Goal: Communication & Community: Answer question/provide support

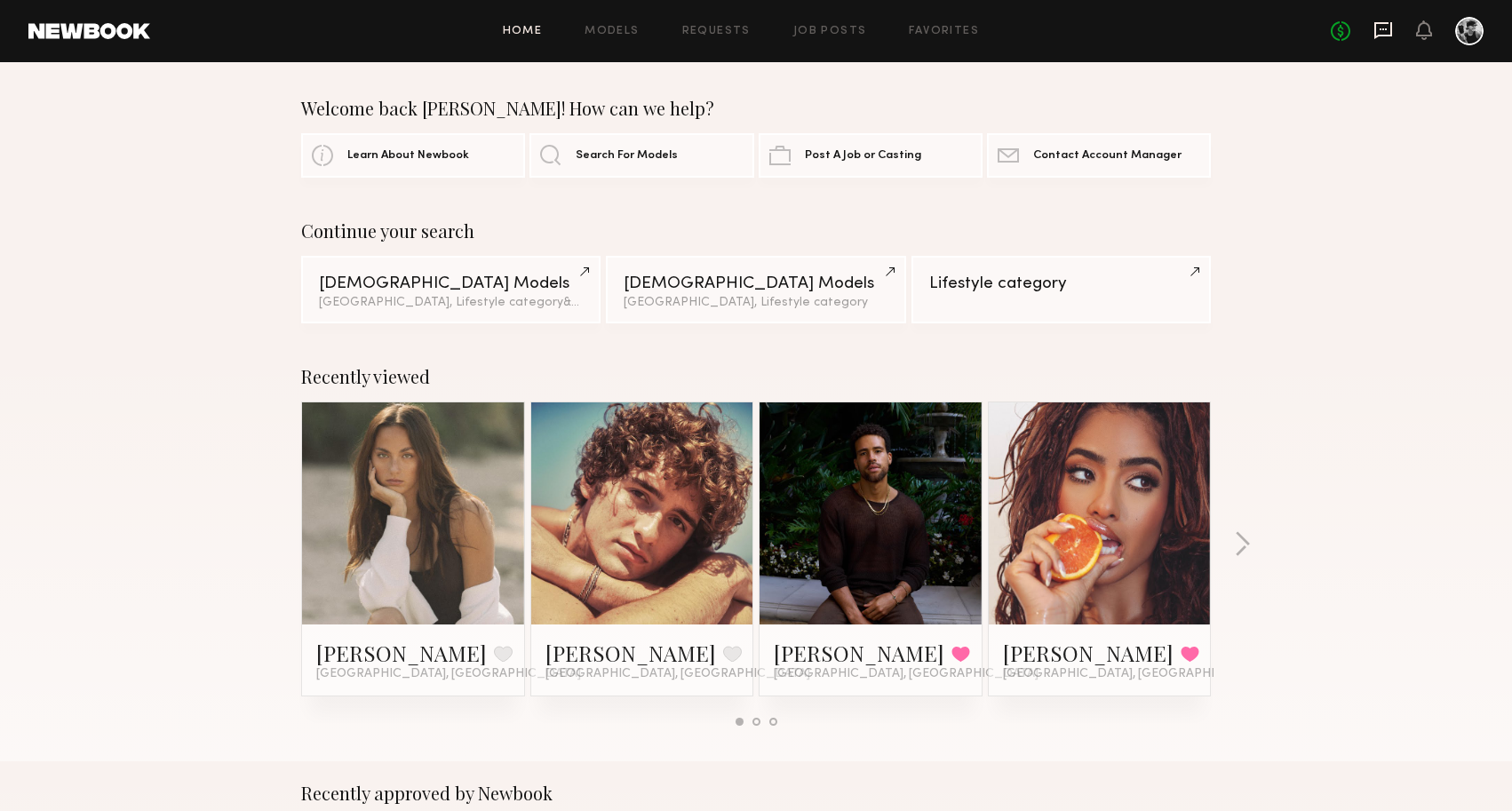
click at [1385, 34] on icon at bounding box center [1383, 31] width 17 height 17
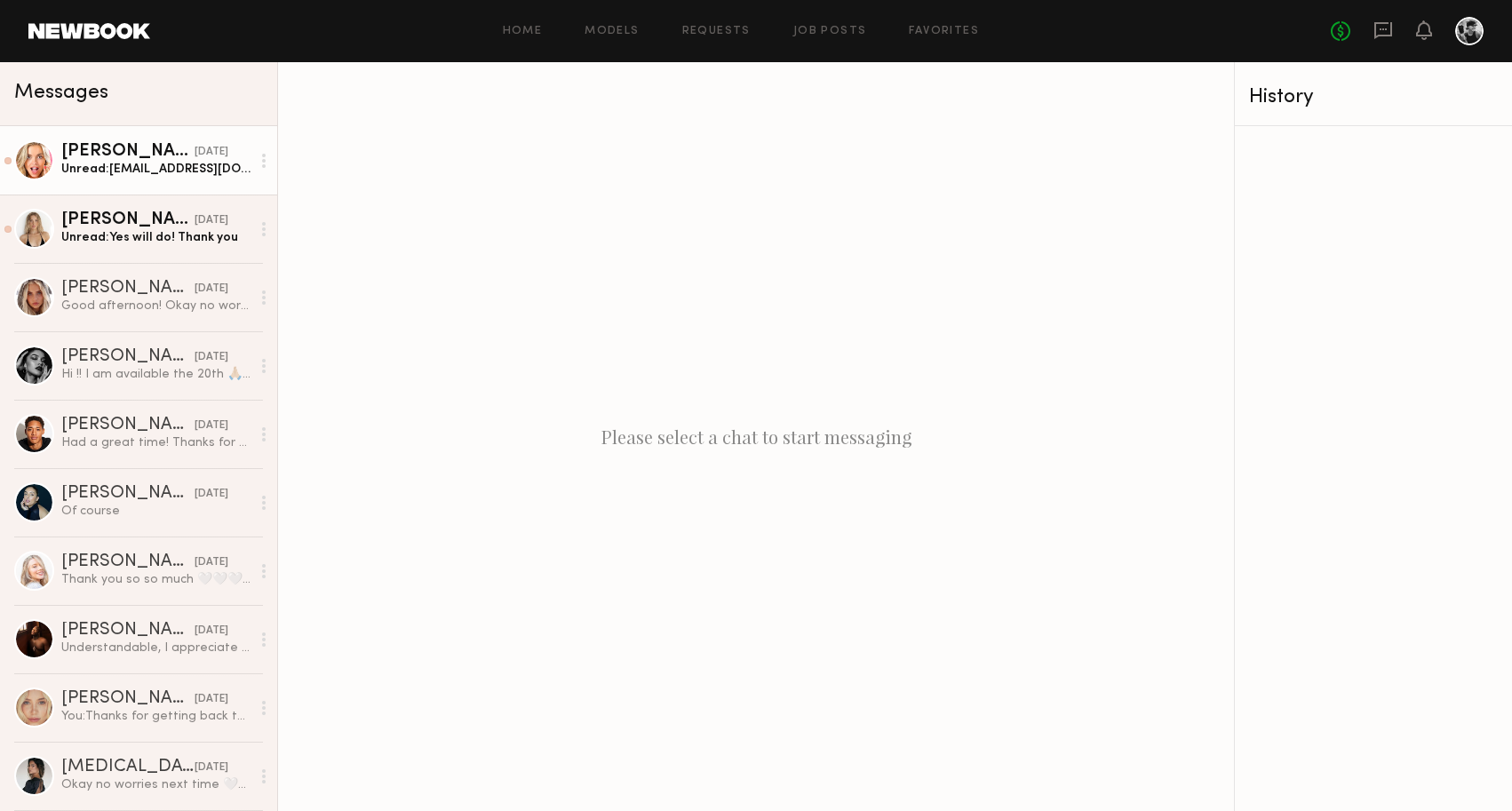
click at [155, 173] on div "Unread: [EMAIL_ADDRESS][DOMAIN_NAME]" at bounding box center [156, 170] width 189 height 17
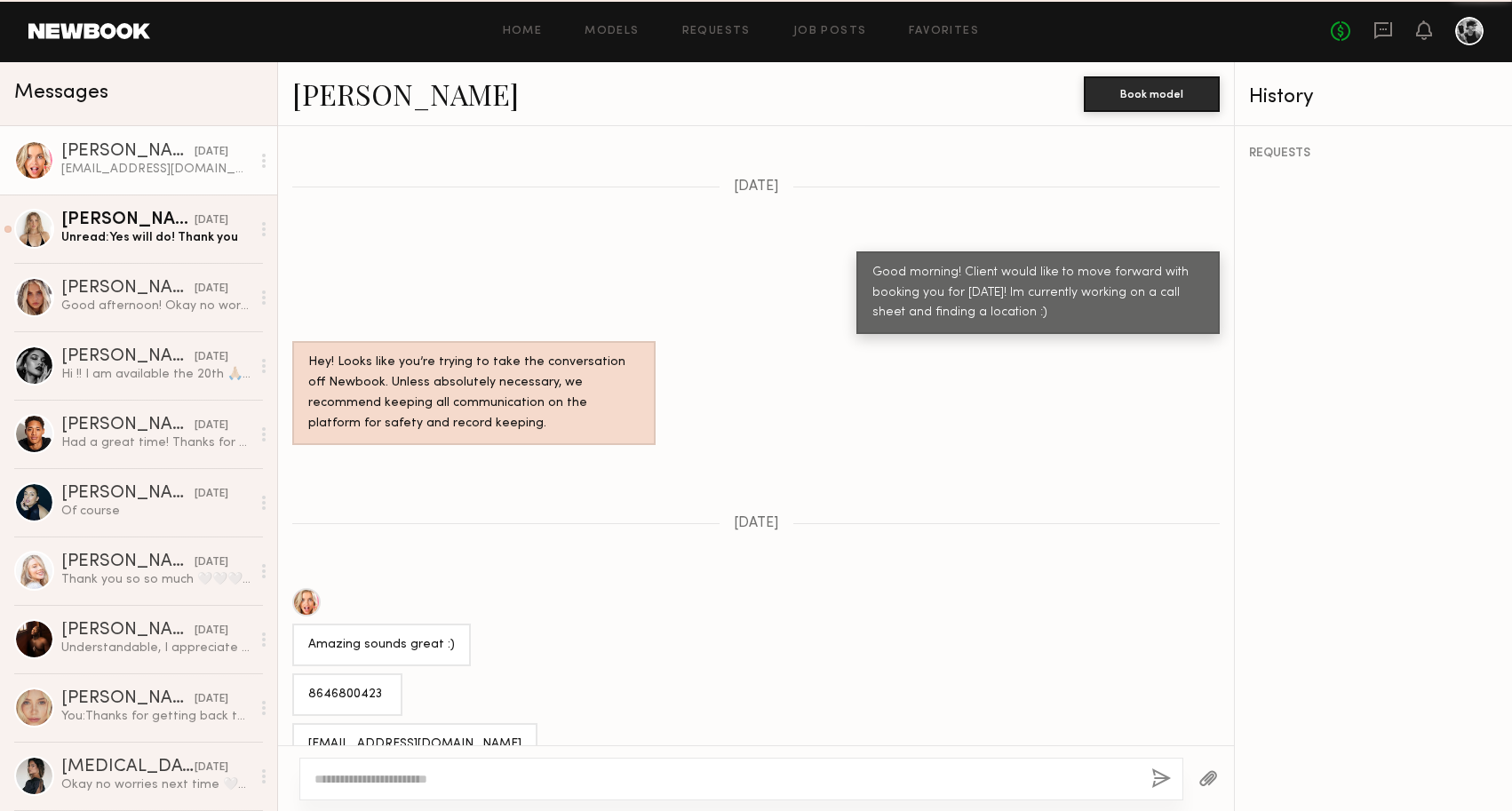
scroll to position [1097, 0]
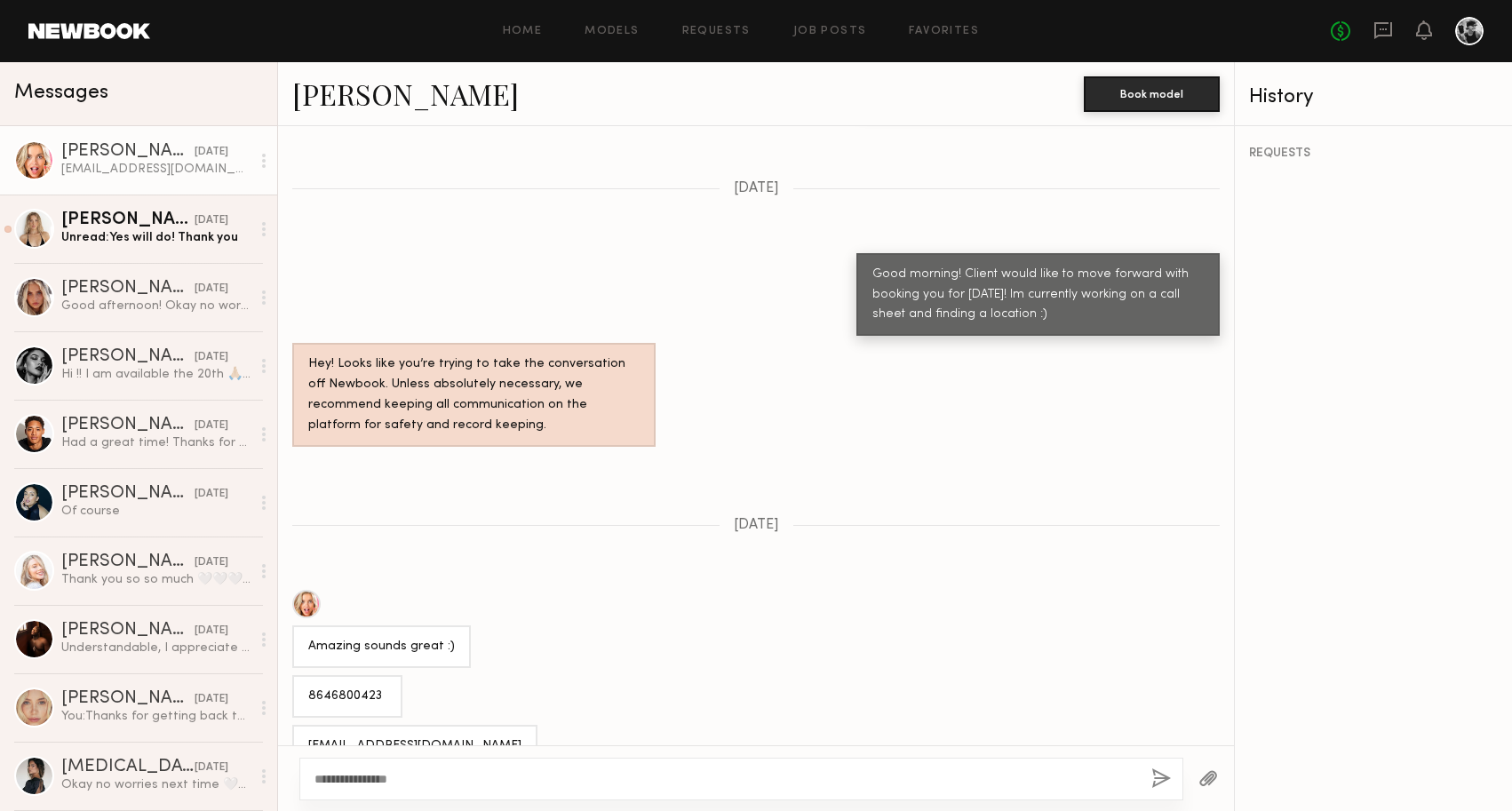
type textarea "**********"
click at [1159, 772] on button "button" at bounding box center [1160, 779] width 19 height 22
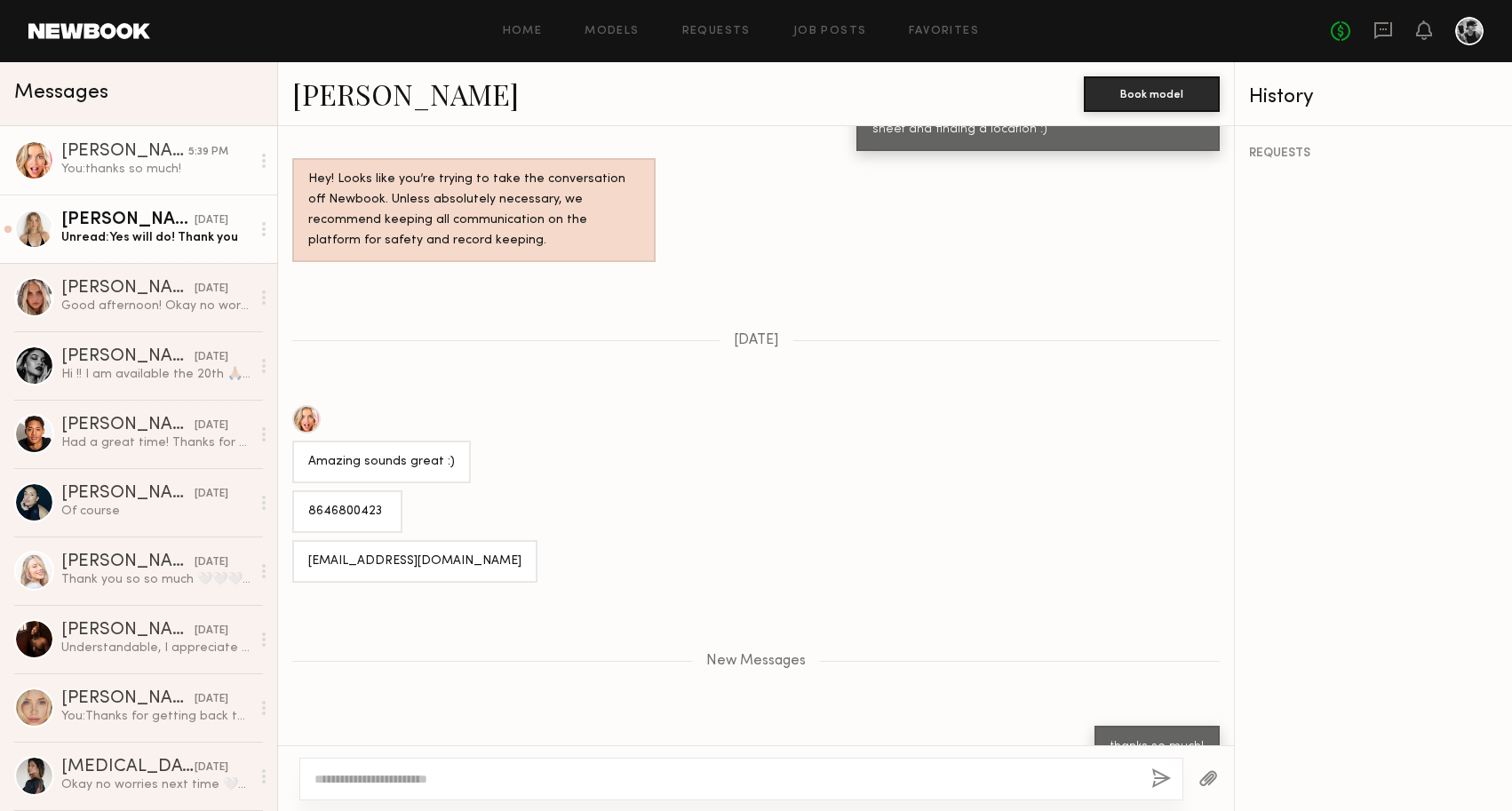
click at [195, 233] on div "Unread: Yes will do! Thank you" at bounding box center [156, 238] width 189 height 17
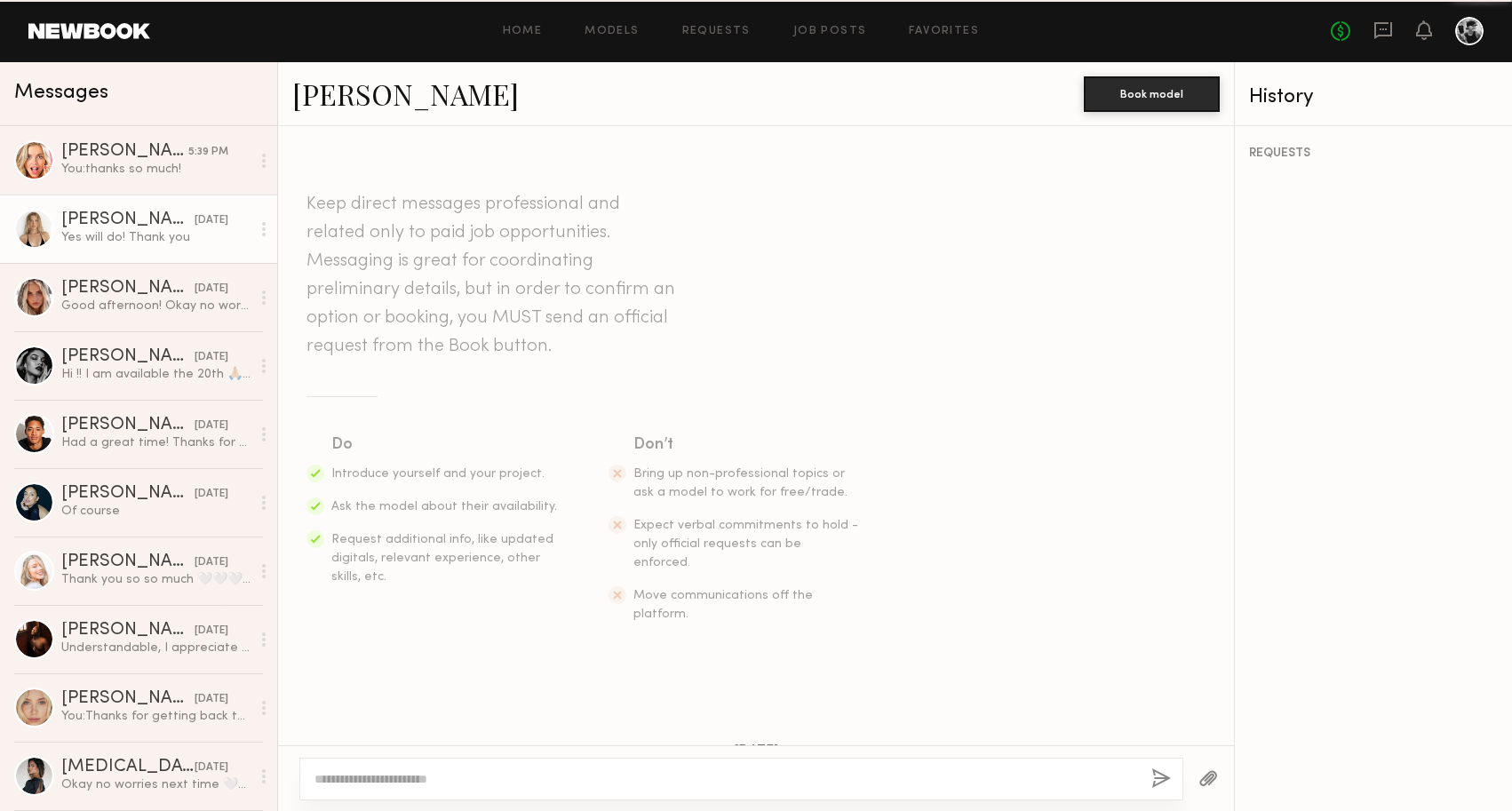
scroll to position [1284, 0]
